Goal: Task Accomplishment & Management: Complete application form

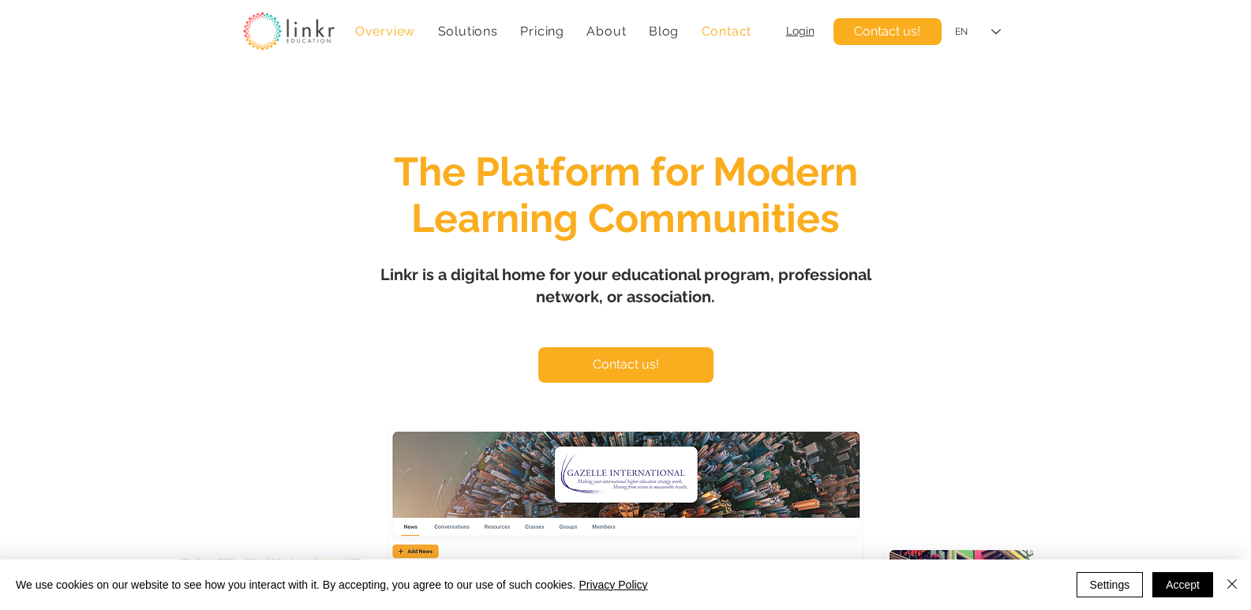
click at [737, 17] on link "Contact" at bounding box center [726, 31] width 66 height 31
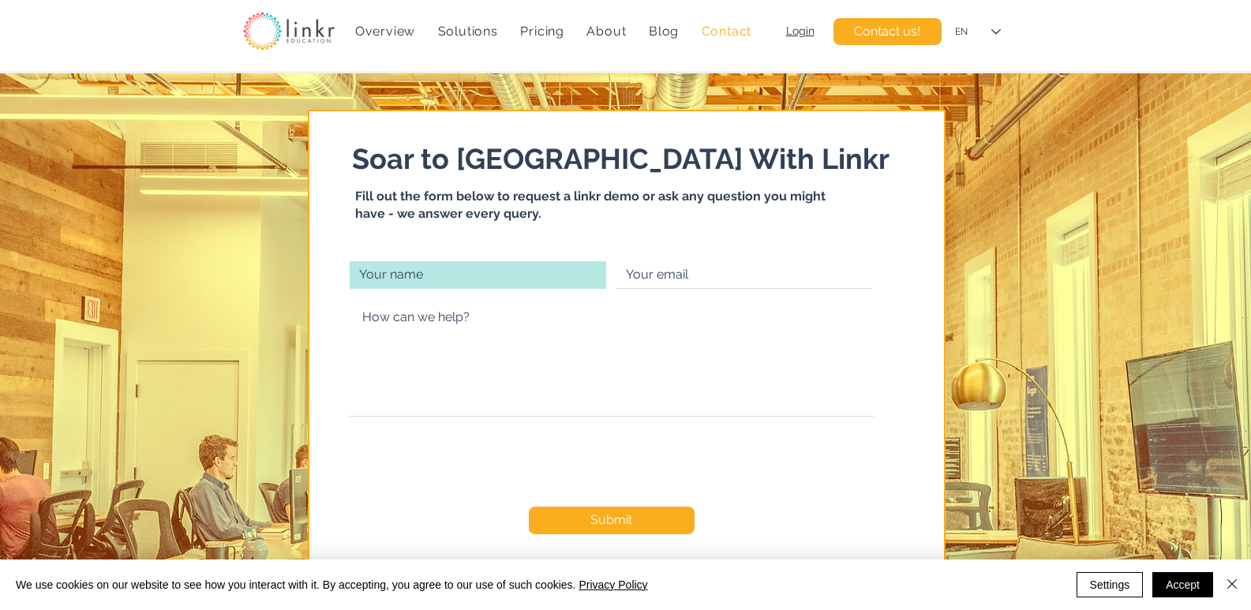
click at [446, 262] on input "main content" at bounding box center [478, 275] width 257 height 28
paste input "[PERSON_NAME]"
type input "[PERSON_NAME]"
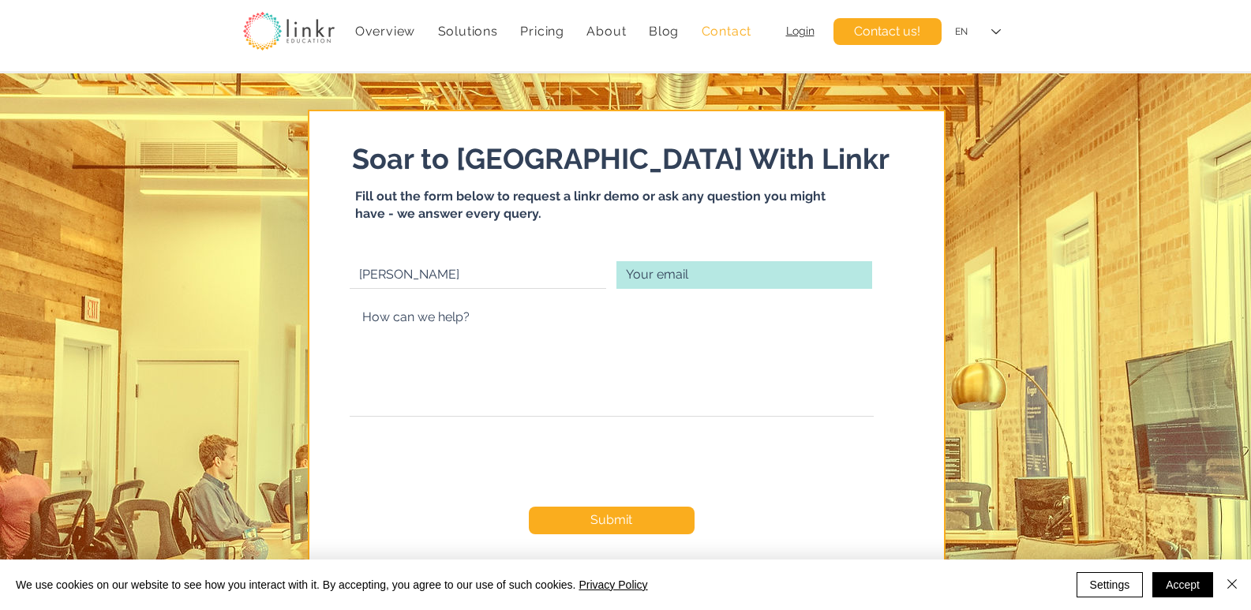
click at [677, 270] on input "main content" at bounding box center [745, 275] width 256 height 28
type input "[EMAIL_ADDRESS][DOMAIN_NAME]"
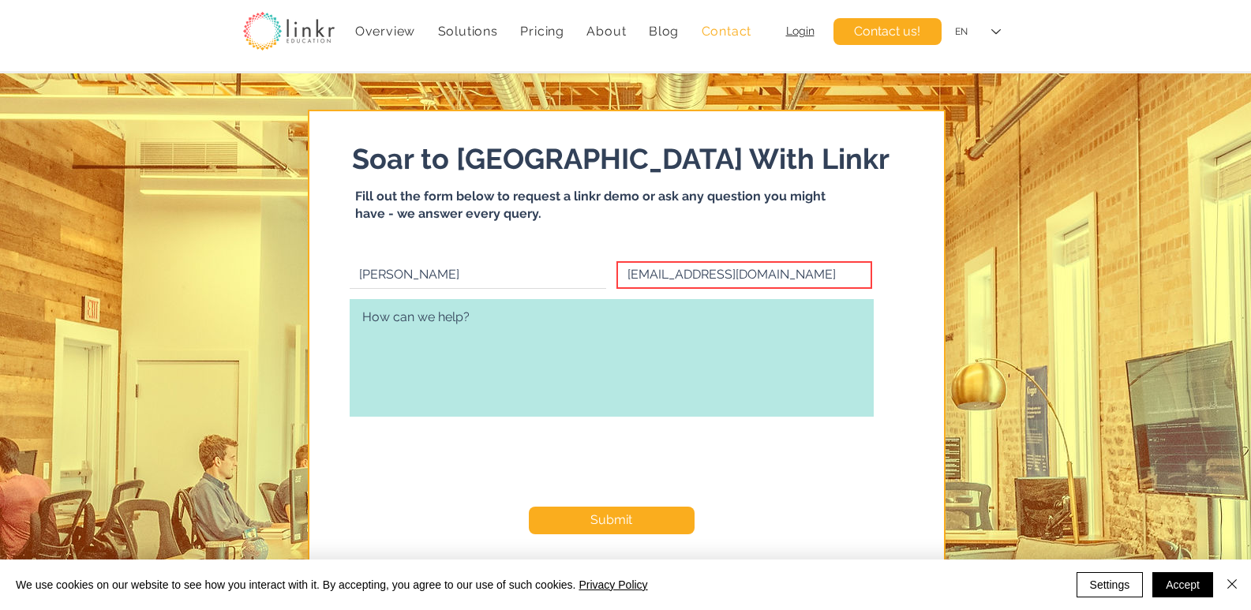
click at [647, 360] on textarea "main content" at bounding box center [612, 358] width 524 height 118
paste textarea "Wikipedia is considered to be the World’s most significant tool for reference m…"
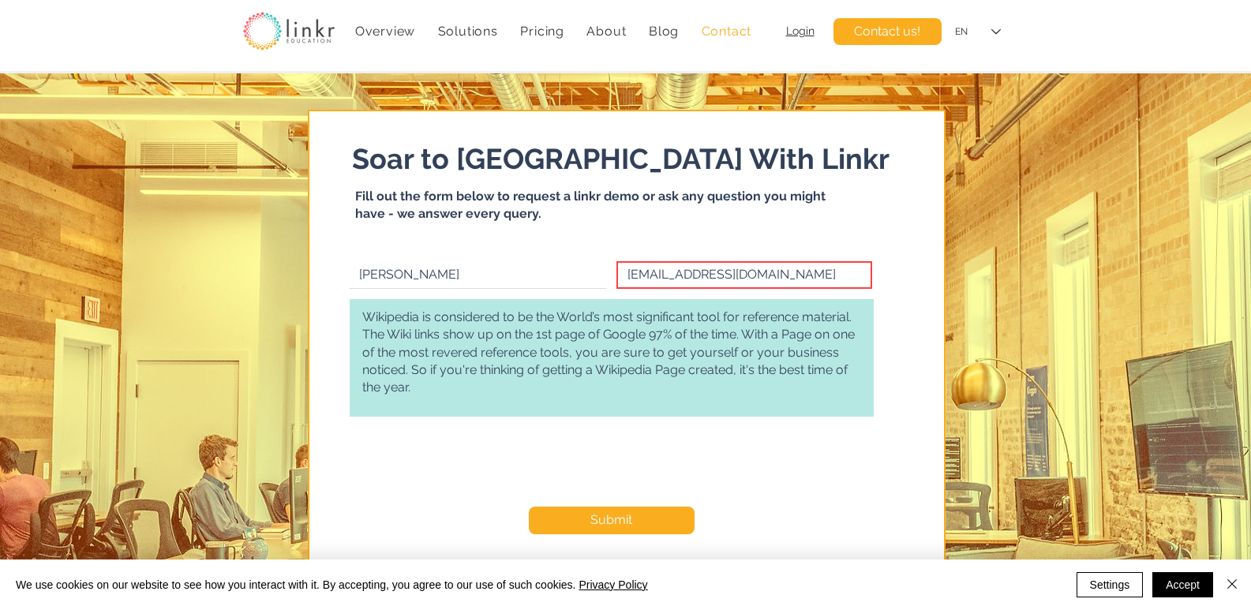
scroll to position [173, 0]
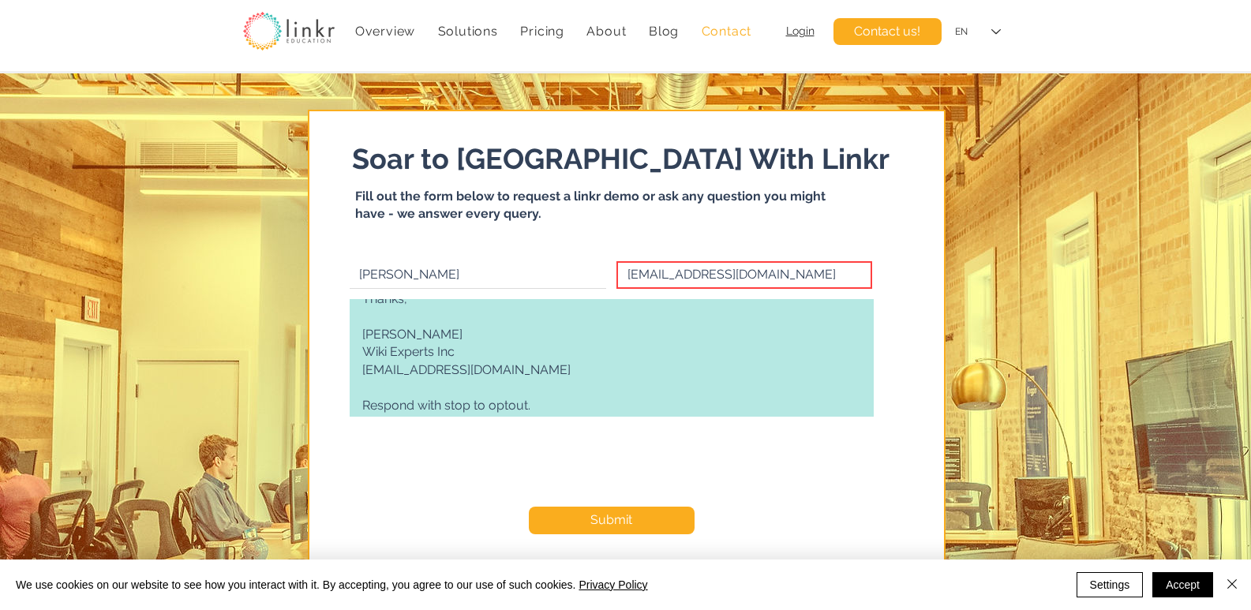
type textarea "Wikipedia is considered to be the World’s most significant tool for reference m…"
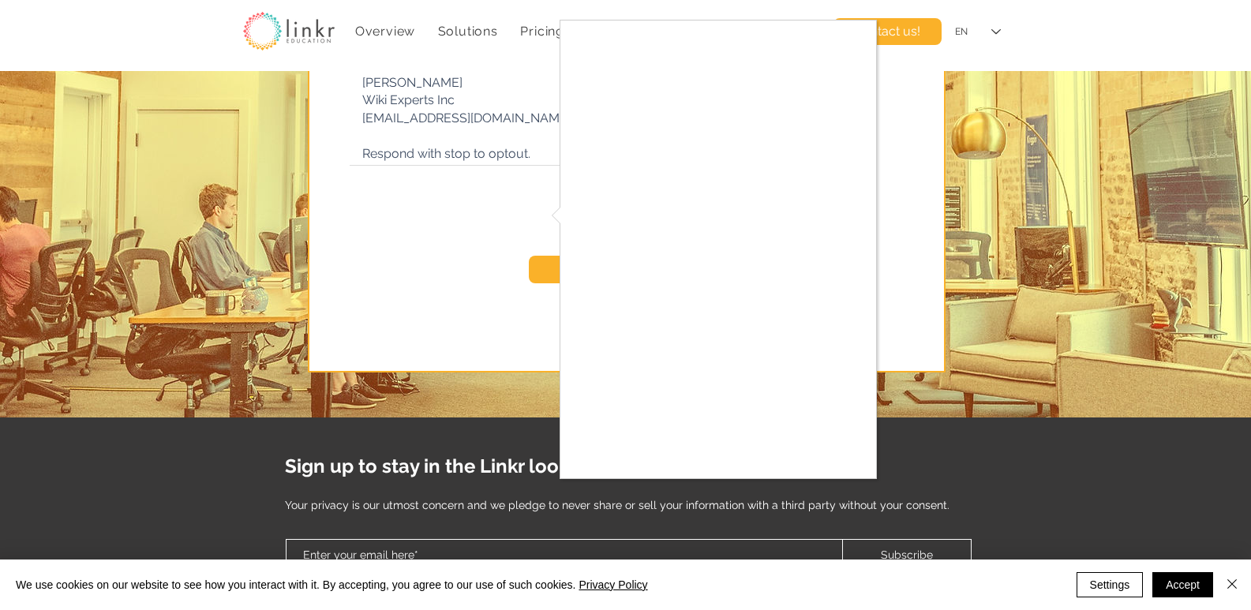
scroll to position [263, 0]
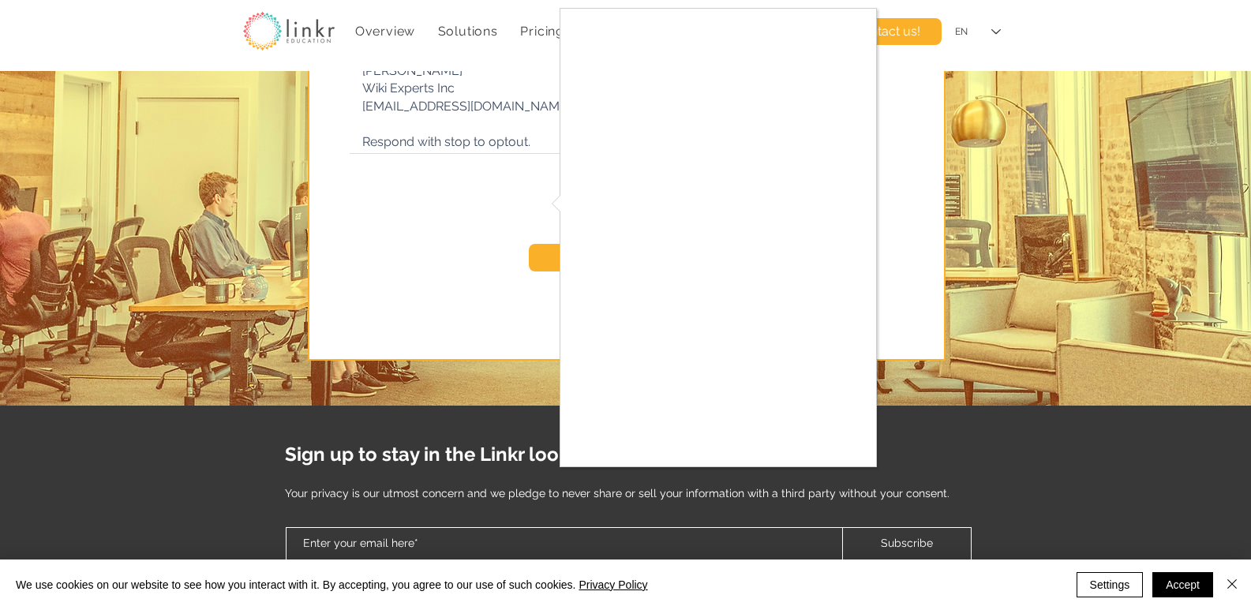
checkbox input "true"
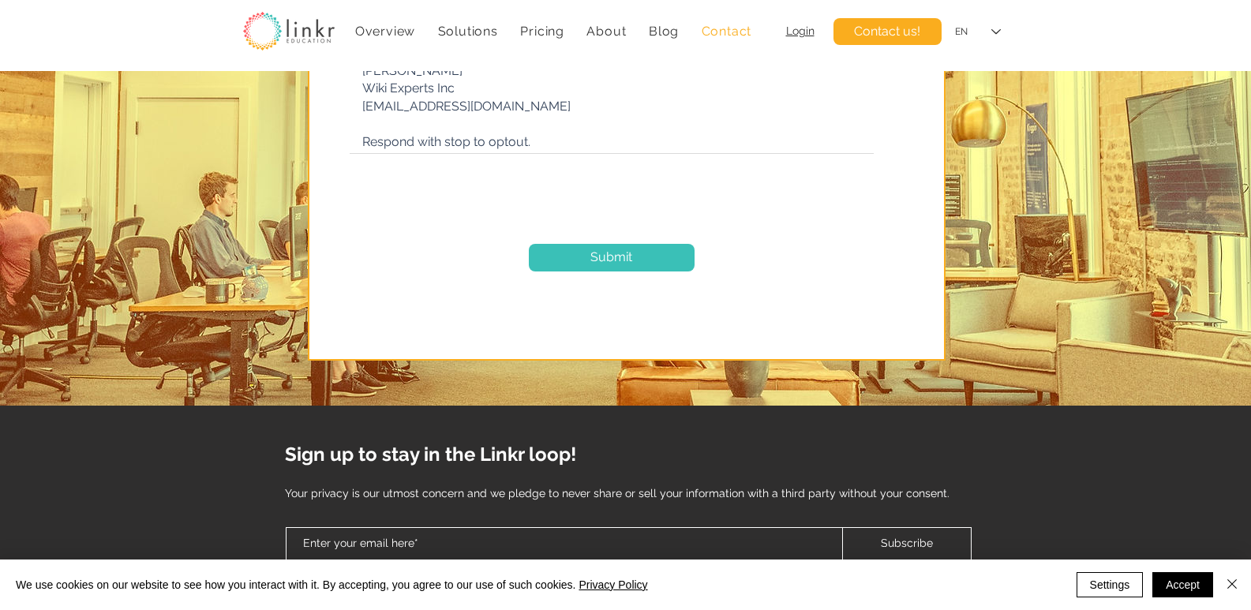
click at [636, 253] on button "Submit" at bounding box center [612, 258] width 166 height 28
checkbox input "false"
